Goal: Information Seeking & Learning: Learn about a topic

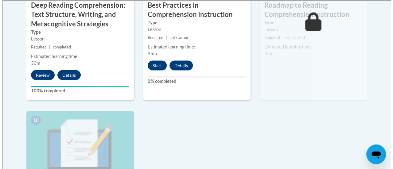
scroll to position [615, 0]
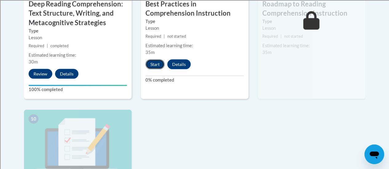
click at [158, 66] on button "Start" at bounding box center [154, 65] width 19 height 10
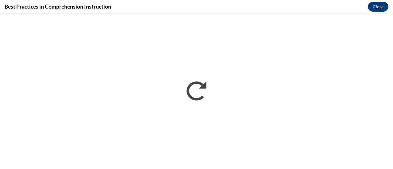
scroll to position [0, 0]
